Goal: Navigation & Orientation: Find specific page/section

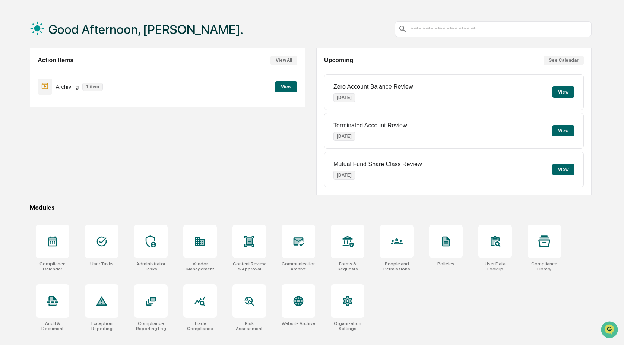
scroll to position [35, 0]
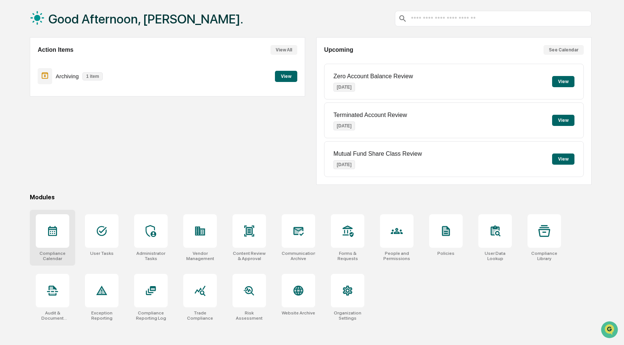
click at [50, 230] on icon at bounding box center [53, 231] width 12 height 12
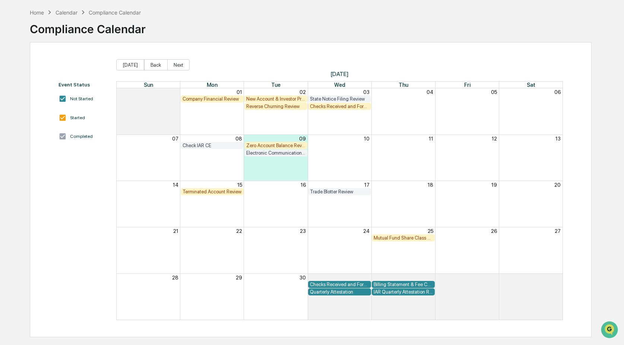
scroll to position [35, 0]
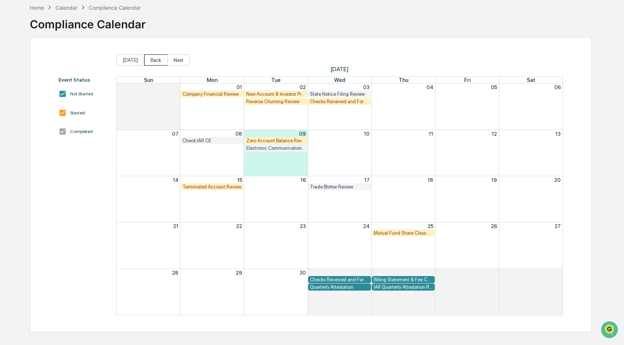
click at [160, 59] on button "Back" at bounding box center [155, 59] width 23 height 11
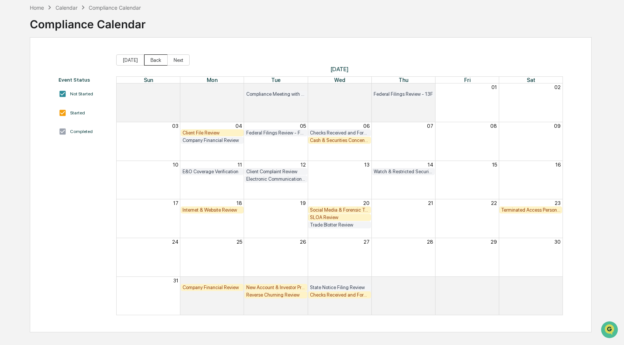
click at [152, 60] on button "Back" at bounding box center [155, 59] width 23 height 11
